Goal: Information Seeking & Learning: Learn about a topic

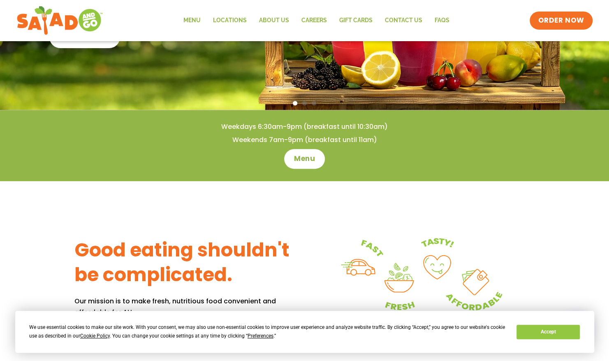
scroll to position [178, 0]
click at [300, 159] on span "Menu" at bounding box center [304, 158] width 23 height 11
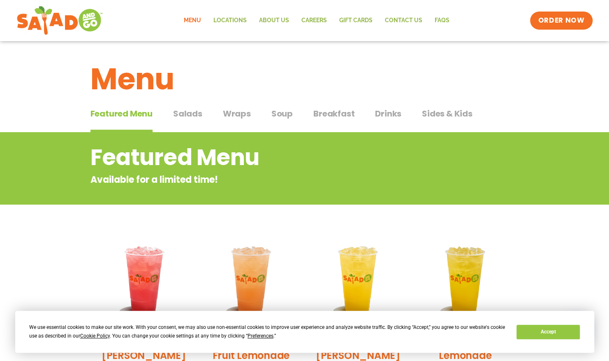
click at [182, 115] on span "Salads" at bounding box center [187, 113] width 29 height 12
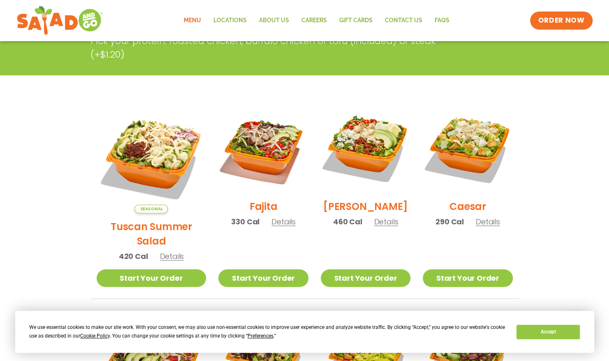
scroll to position [170, 0]
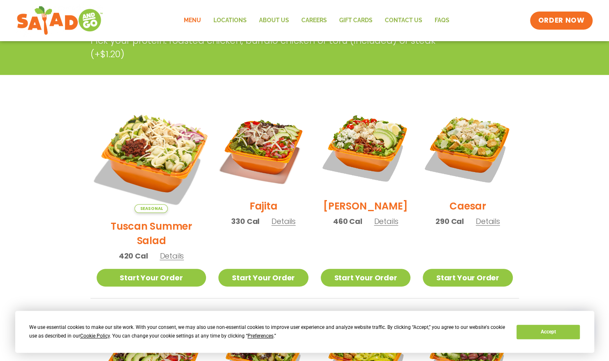
click at [147, 153] on img at bounding box center [151, 157] width 129 height 129
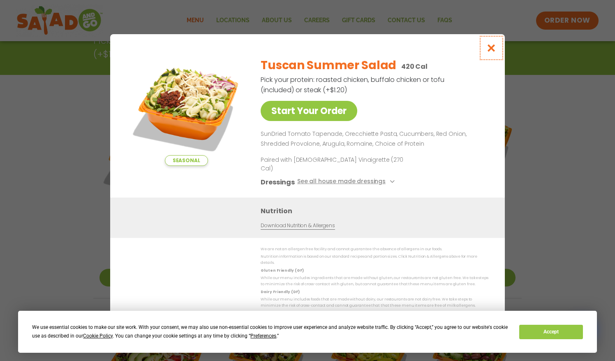
click at [491, 52] on icon "Close modal" at bounding box center [492, 48] width 10 height 9
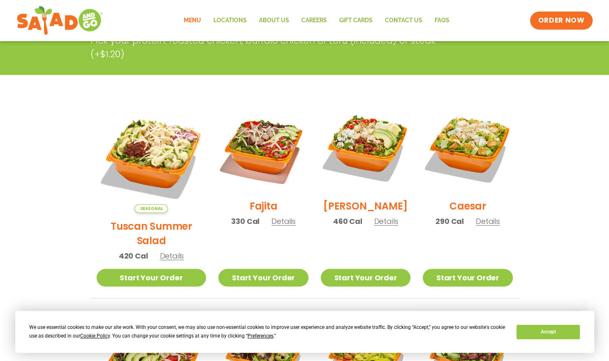
click at [253, 206] on h2 "Fajita" at bounding box center [264, 206] width 28 height 14
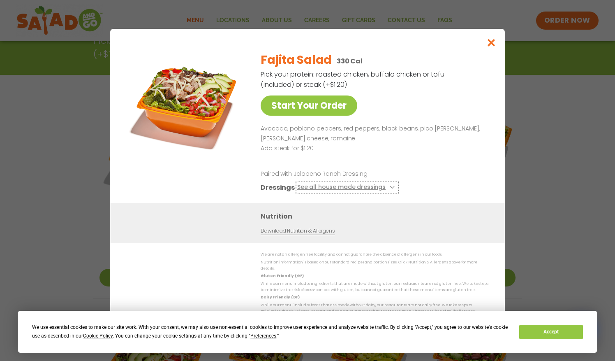
drag, startPoint x: 304, startPoint y: 195, endPoint x: 337, endPoint y: 82, distance: 117.2
click at [337, 82] on div "Fajita Salad 330 Cal Pick your protein: roasted chicken, buffalo chicken or tof…" at bounding box center [373, 124] width 225 height 158
click at [490, 44] on icon "Close modal" at bounding box center [492, 42] width 10 height 9
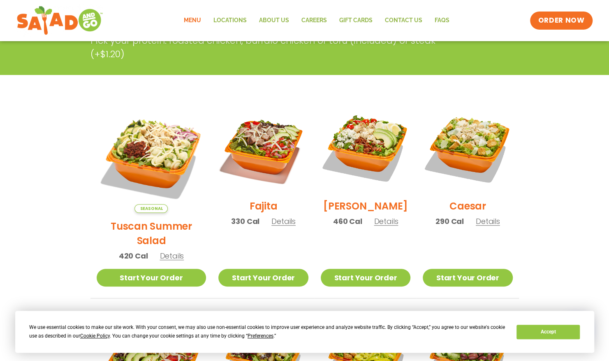
click at [363, 207] on h2 "[PERSON_NAME]" at bounding box center [365, 206] width 85 height 14
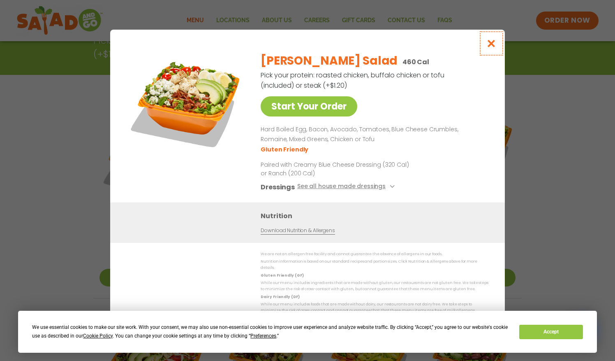
click at [492, 48] on icon "Close modal" at bounding box center [492, 43] width 10 height 9
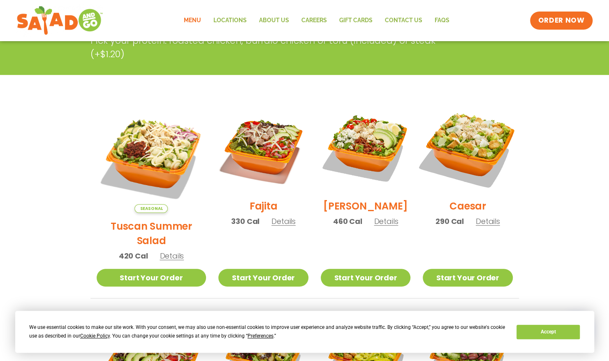
click at [460, 146] on img at bounding box center [467, 147] width 105 height 105
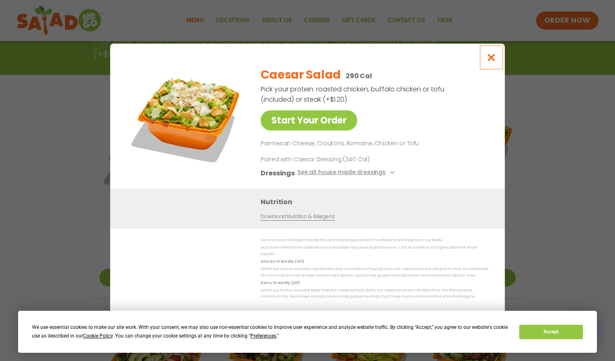
click at [491, 58] on icon "Close modal" at bounding box center [492, 57] width 10 height 9
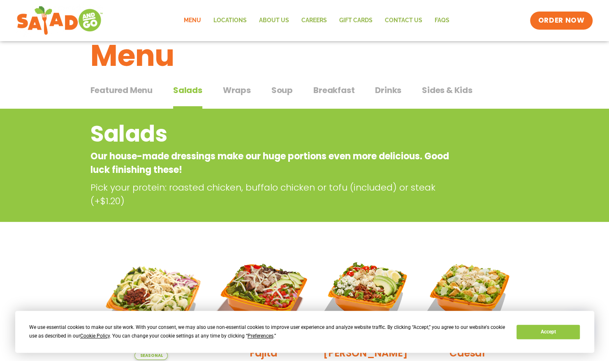
scroll to position [0, 0]
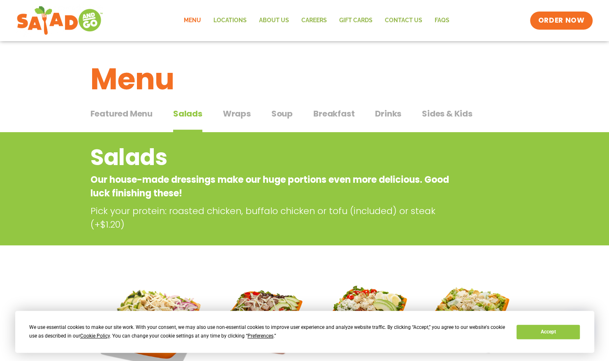
click at [228, 111] on span "Wraps" at bounding box center [237, 113] width 28 height 12
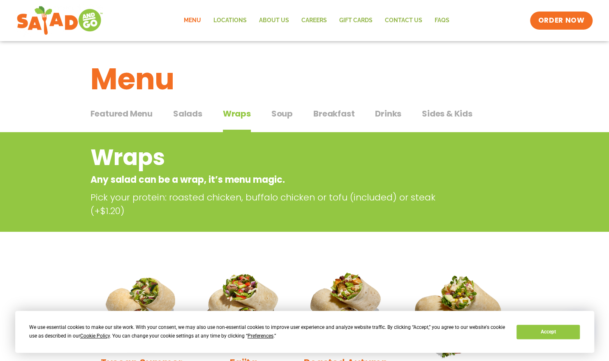
click at [282, 111] on span "Soup" at bounding box center [281, 113] width 21 height 12
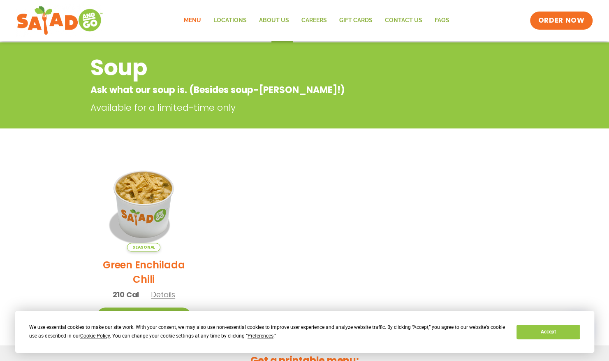
scroll to position [91, 0]
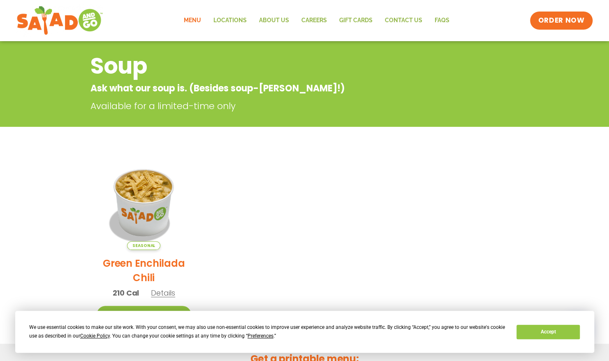
click at [197, 19] on link "Menu" at bounding box center [193, 20] width 30 height 19
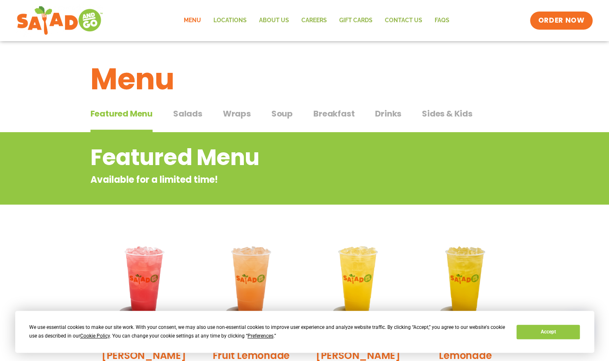
click at [236, 117] on span "Wraps" at bounding box center [237, 113] width 28 height 12
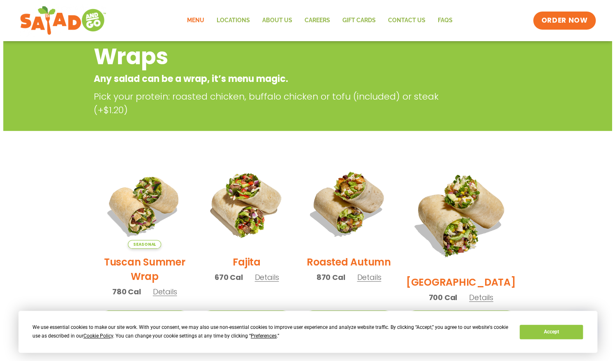
scroll to position [101, 0]
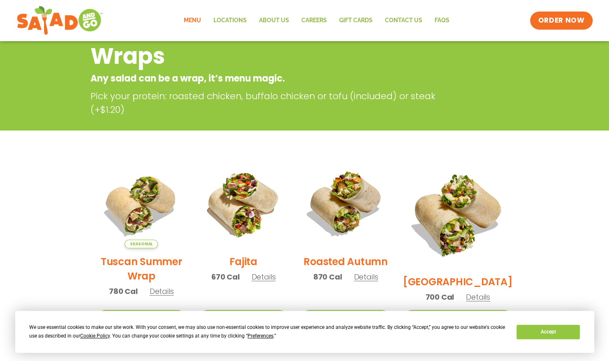
click at [235, 219] on img at bounding box center [244, 203] width 90 height 90
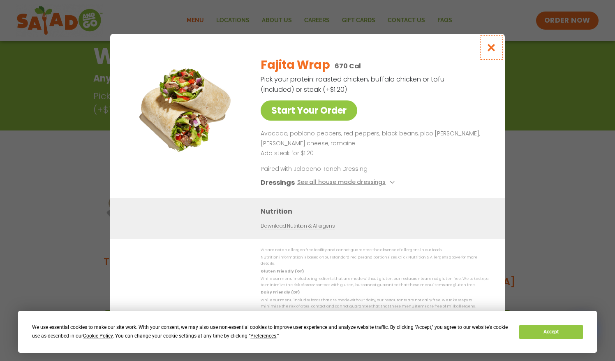
click at [489, 52] on icon "Close modal" at bounding box center [492, 47] width 10 height 9
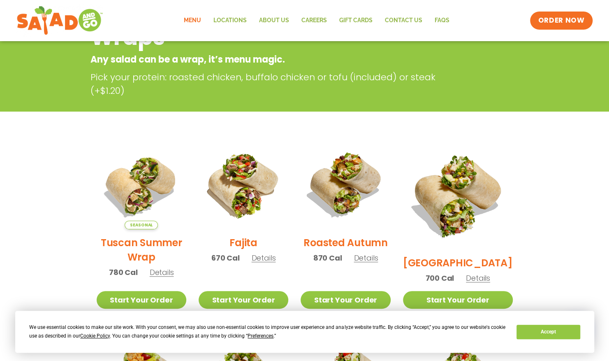
scroll to position [132, 0]
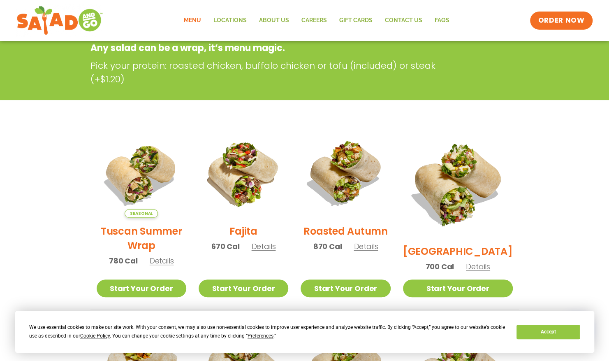
click at [143, 230] on h2 "Tuscan Summer Wrap" at bounding box center [142, 238] width 90 height 29
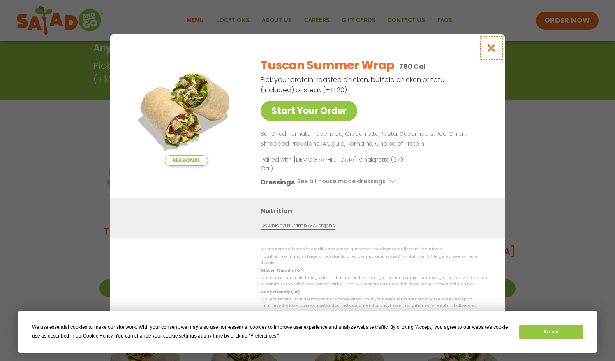
click at [489, 52] on icon "Close modal" at bounding box center [492, 48] width 10 height 9
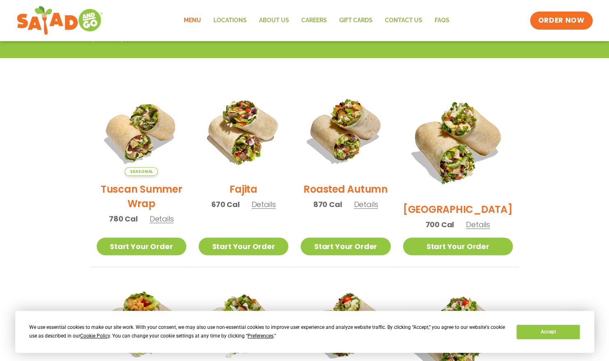
scroll to position [174, 0]
click at [358, 192] on h2 "Roasted Autumn" at bounding box center [346, 189] width 84 height 14
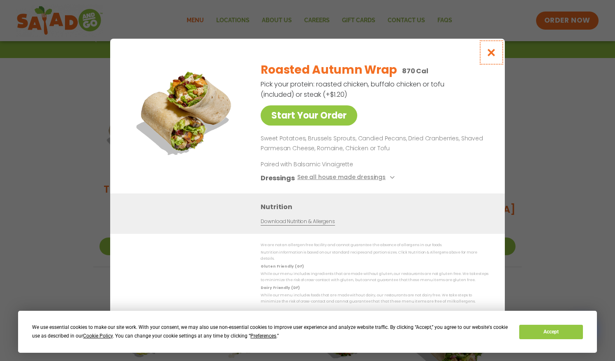
click at [487, 53] on icon "Close modal" at bounding box center [492, 52] width 10 height 9
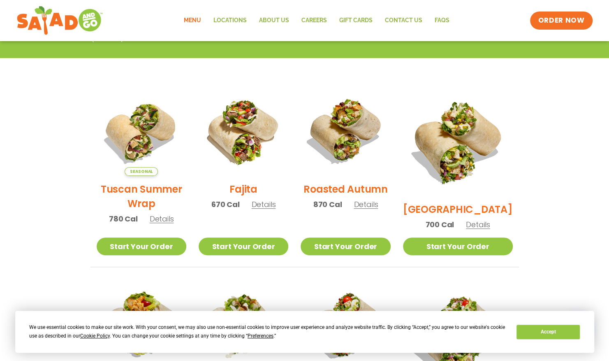
click at [465, 202] on h2 "[GEOGRAPHIC_DATA]" at bounding box center [458, 209] width 110 height 14
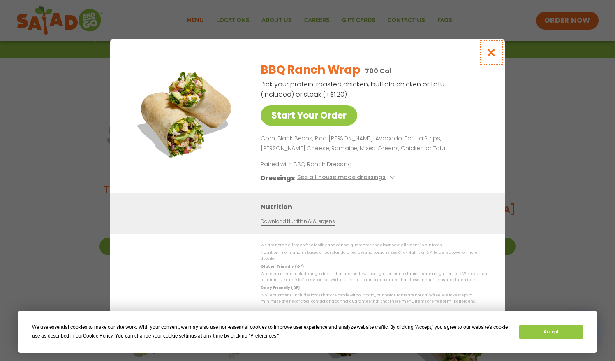
click at [489, 55] on icon "Close modal" at bounding box center [492, 52] width 10 height 9
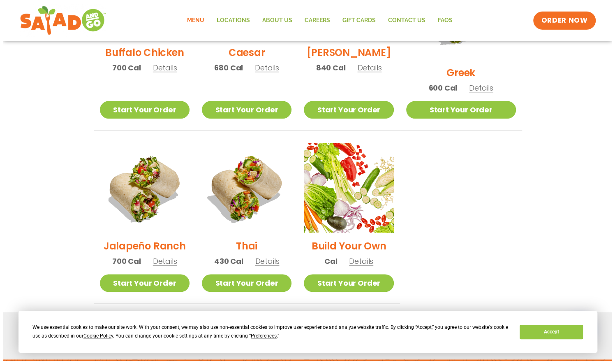
scroll to position [507, 0]
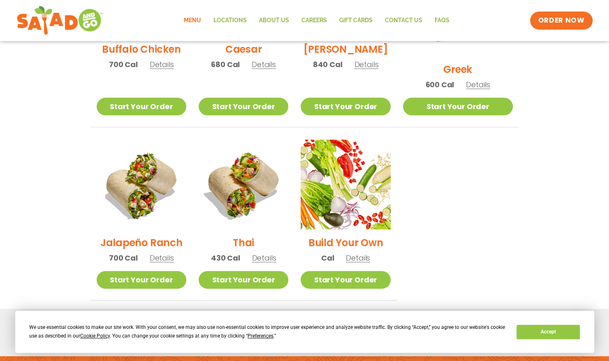
click at [252, 235] on h2 "Thai" at bounding box center [243, 242] width 21 height 14
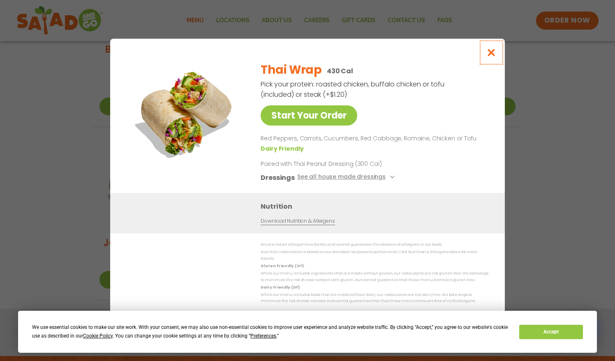
click at [490, 55] on icon "Close modal" at bounding box center [492, 52] width 10 height 9
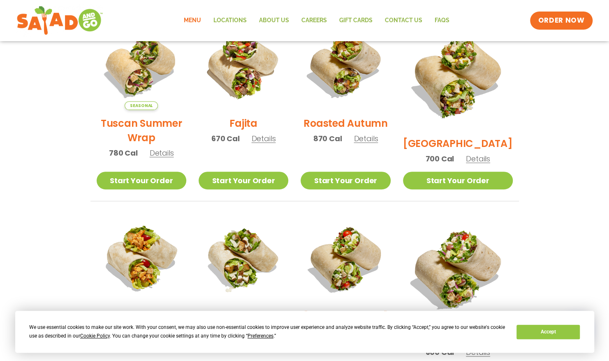
scroll to position [0, 0]
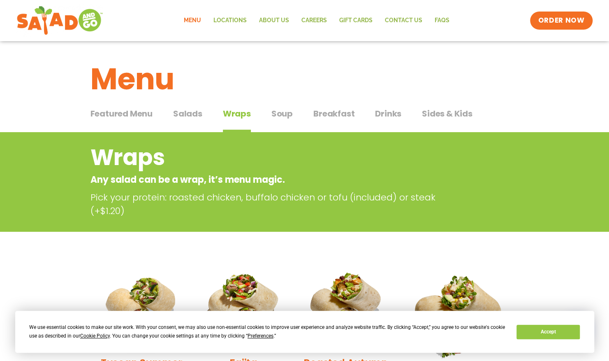
click at [185, 114] on span "Salads" at bounding box center [187, 113] width 29 height 12
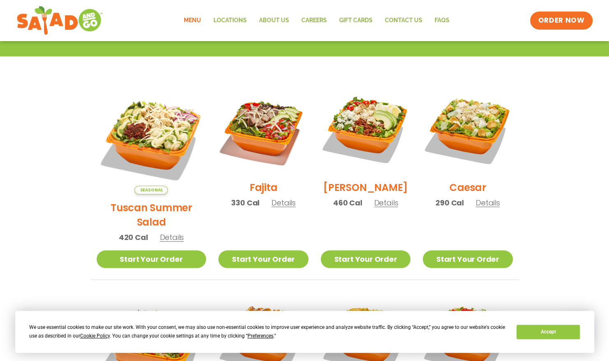
scroll to position [203, 0]
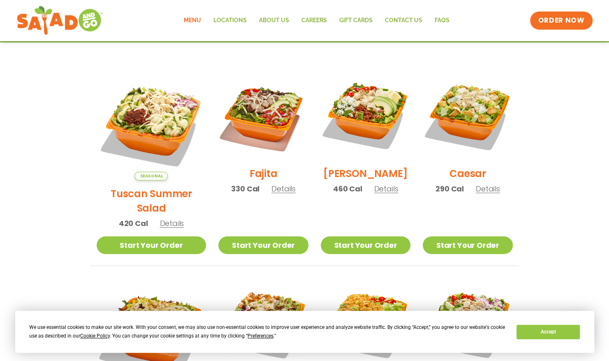
click at [347, 176] on h2 "[PERSON_NAME]" at bounding box center [365, 173] width 85 height 14
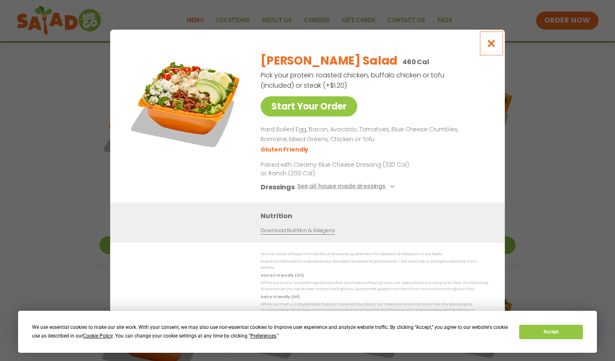
click at [491, 47] on icon "Close modal" at bounding box center [492, 43] width 10 height 9
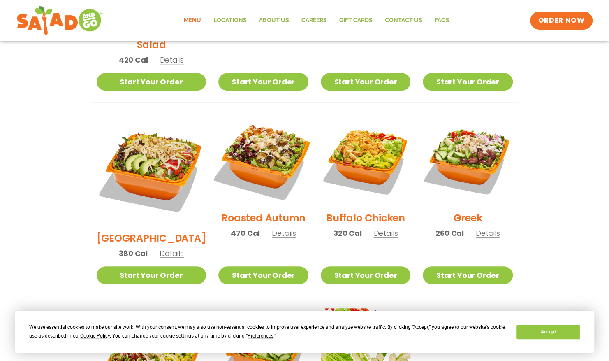
scroll to position [366, 0]
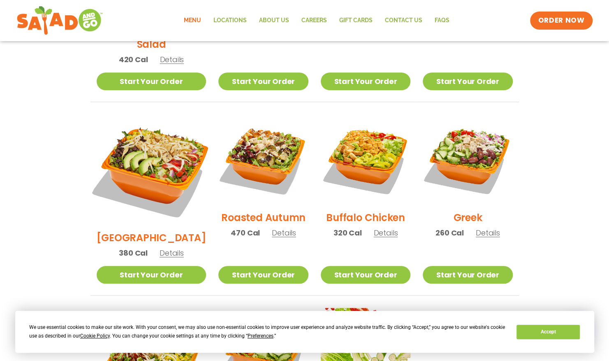
click at [125, 139] on img at bounding box center [151, 169] width 129 height 129
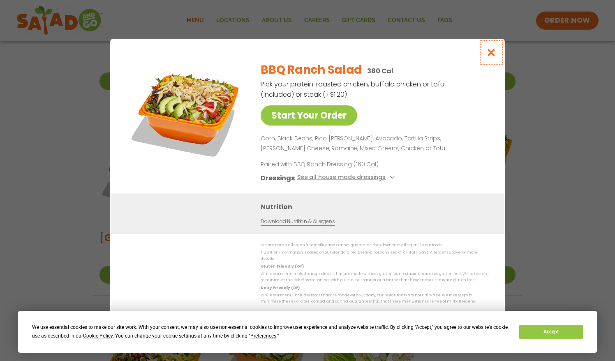
click at [494, 55] on icon "Close modal" at bounding box center [492, 52] width 10 height 9
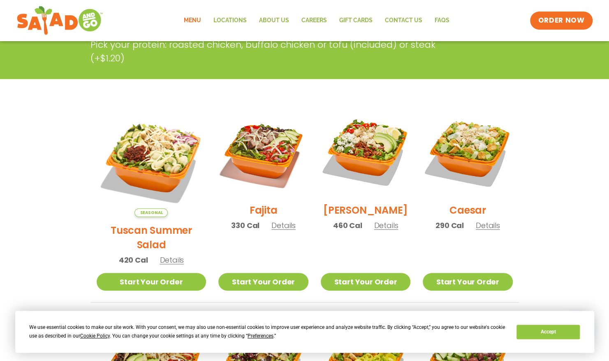
scroll to position [0, 0]
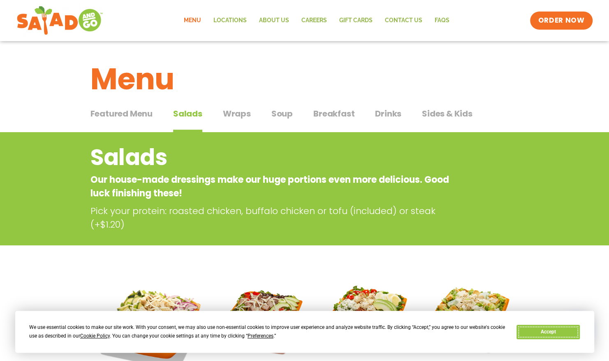
click at [549, 330] on button "Accept" at bounding box center [548, 332] width 63 height 14
